Goal: Task Accomplishment & Management: Manage account settings

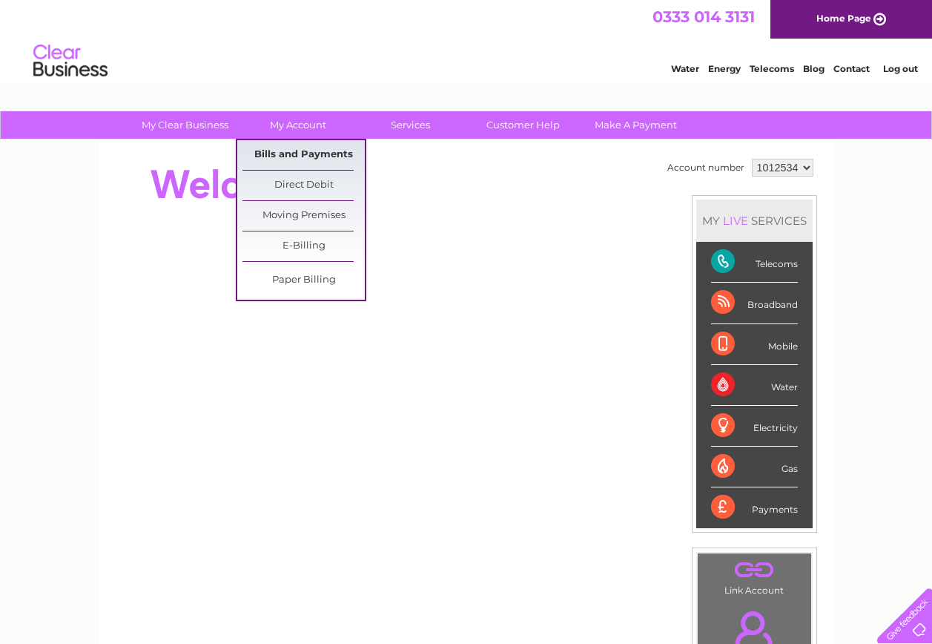
click at [297, 151] on link "Bills and Payments" at bounding box center [303, 155] width 122 height 30
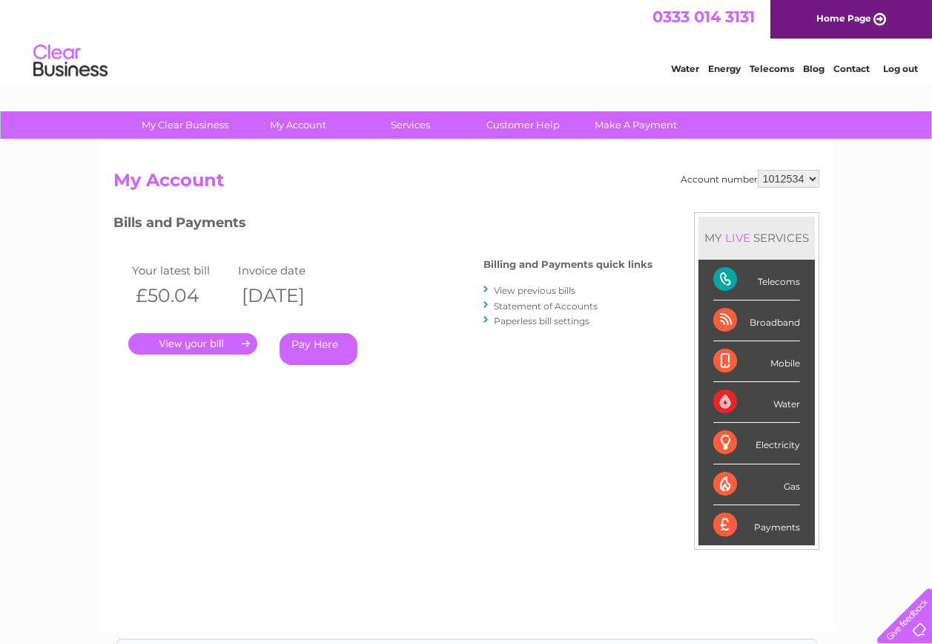
click at [199, 343] on link "." at bounding box center [192, 344] width 129 height 22
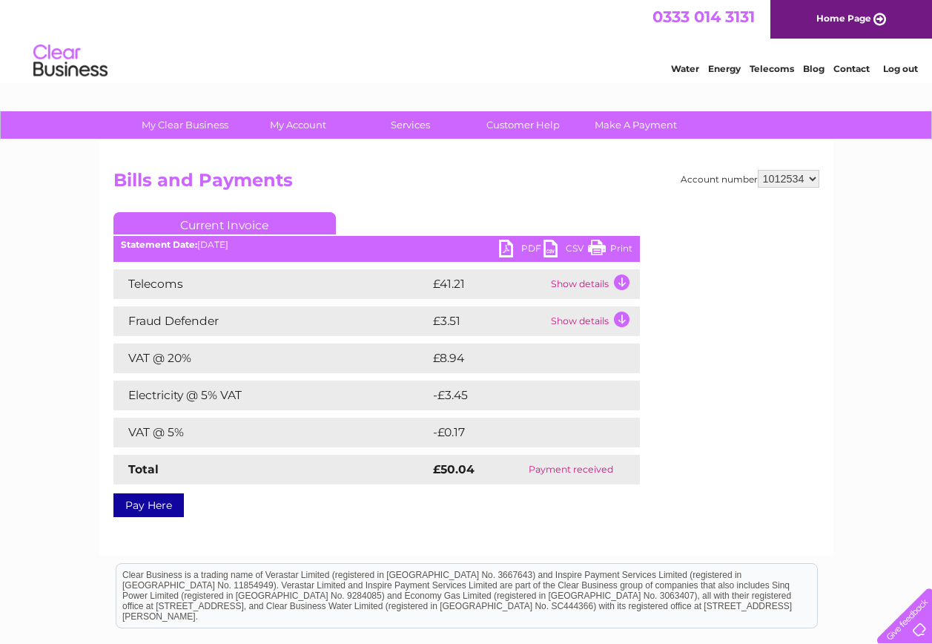
click at [506, 248] on link "PDF" at bounding box center [521, 251] width 44 height 22
